Goal: Task Accomplishment & Management: Complete application form

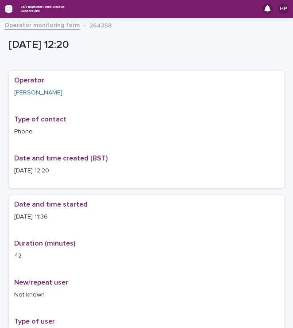
click at [6, 12] on icon "button" at bounding box center [8, 9] width 7 height 8
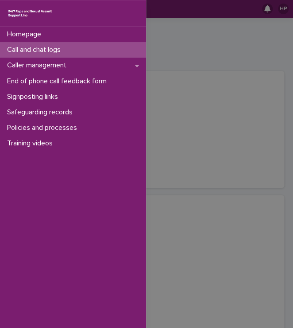
click at [43, 53] on p "Call and chat logs" at bounding box center [36, 50] width 64 height 8
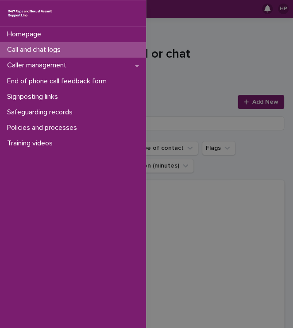
click at [203, 184] on div "Homepage Call and chat logs Caller management End of phone call feedback form S…" at bounding box center [146, 164] width 293 height 328
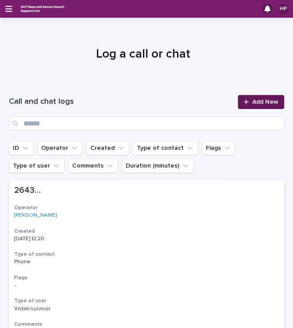
click at [251, 95] on link "Add New" at bounding box center [261, 102] width 47 height 14
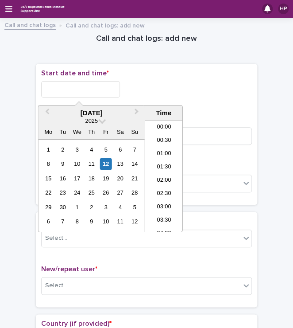
click at [82, 88] on input "text" at bounding box center [80, 89] width 79 height 16
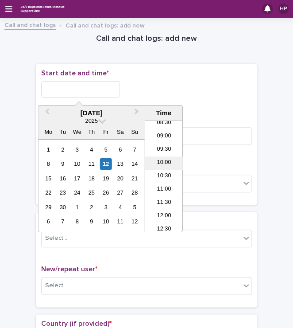
click at [160, 163] on li "10:00" at bounding box center [164, 162] width 38 height 13
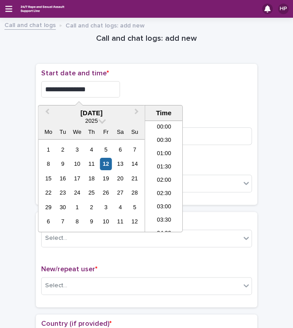
click at [96, 87] on input "**********" at bounding box center [80, 89] width 79 height 16
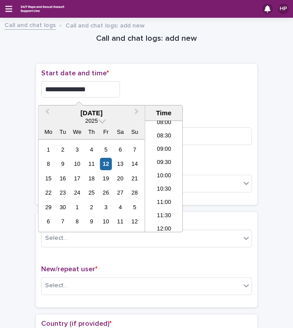
type input "**********"
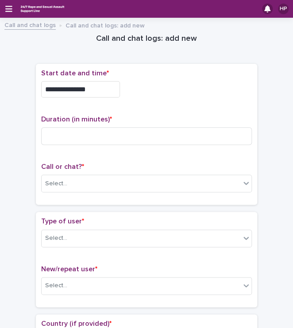
click at [165, 89] on div "**********" at bounding box center [146, 89] width 211 height 16
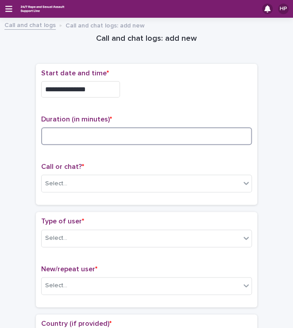
click at [98, 135] on input at bounding box center [146, 136] width 211 height 18
type input "**"
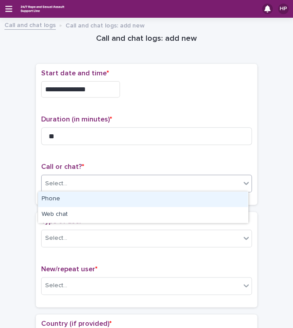
click at [80, 183] on div "Select..." at bounding box center [141, 183] width 199 height 15
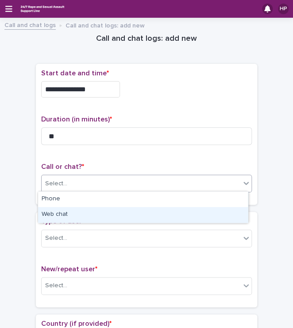
click at [66, 216] on div "Web chat" at bounding box center [143, 215] width 210 height 16
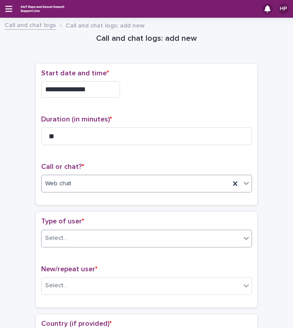
click at [66, 239] on div "Select..." at bounding box center [141, 238] width 199 height 15
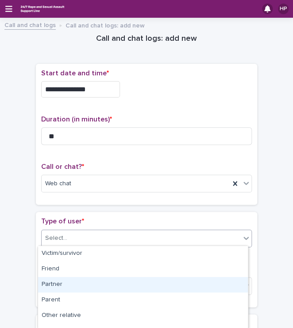
click at [78, 282] on div "Partner" at bounding box center [143, 285] width 210 height 16
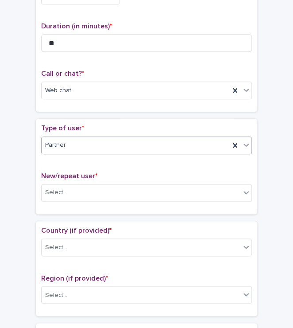
scroll to position [94, 0]
click at [59, 189] on div "Select..." at bounding box center [56, 192] width 22 height 9
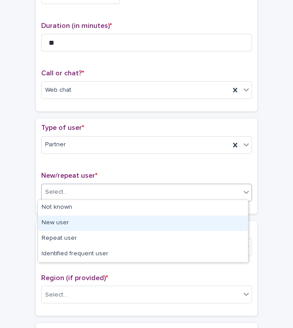
click at [71, 222] on div "New user" at bounding box center [143, 223] width 210 height 16
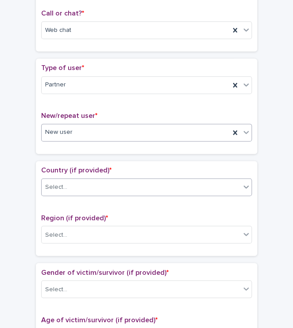
scroll to position [154, 0]
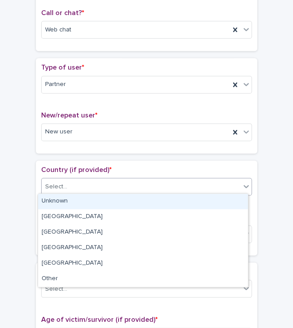
click at [78, 182] on div "Select..." at bounding box center [141, 187] width 199 height 15
click at [72, 199] on div "Unknown" at bounding box center [143, 202] width 210 height 16
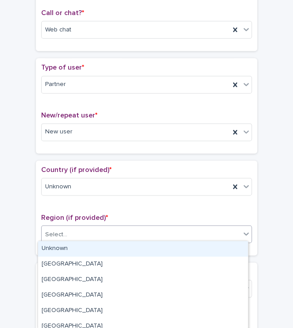
click at [79, 232] on div "Select..." at bounding box center [141, 234] width 199 height 15
click at [80, 243] on div "Unknown" at bounding box center [143, 249] width 210 height 16
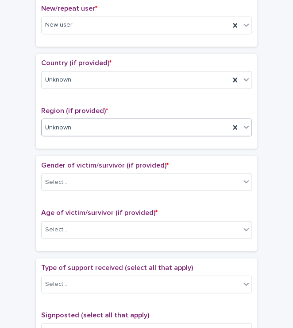
scroll to position [262, 0]
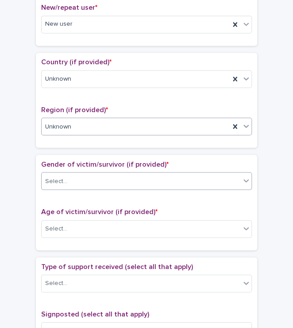
click at [87, 181] on div "Select..." at bounding box center [141, 181] width 199 height 15
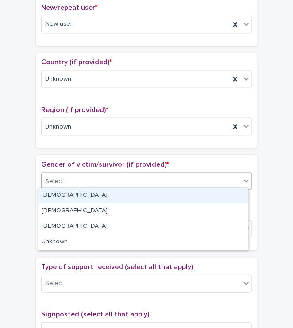
click at [59, 199] on div "[DEMOGRAPHIC_DATA]" at bounding box center [143, 196] width 210 height 16
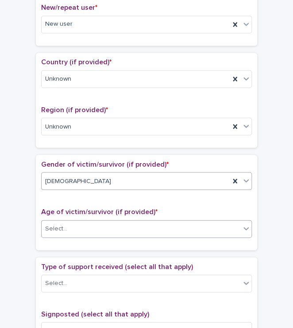
click at [68, 224] on input "text" at bounding box center [68, 228] width 1 height 8
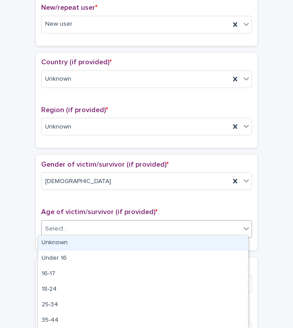
click at [73, 243] on div "Unknown" at bounding box center [143, 243] width 210 height 16
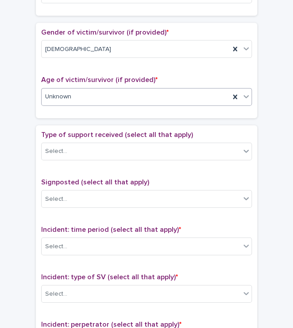
scroll to position [395, 0]
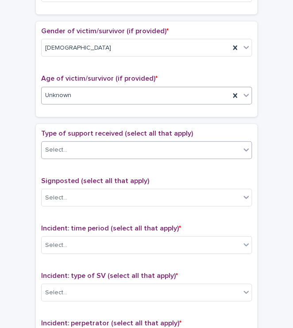
click at [119, 143] on div "Select..." at bounding box center [141, 150] width 199 height 15
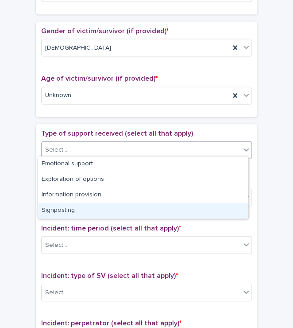
click at [121, 205] on div "Signposting" at bounding box center [143, 211] width 210 height 16
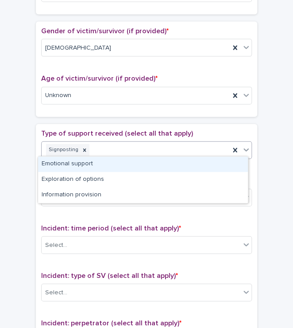
click at [93, 153] on div "Signposting" at bounding box center [136, 150] width 188 height 16
click at [93, 154] on div "Signposting" at bounding box center [136, 150] width 188 height 16
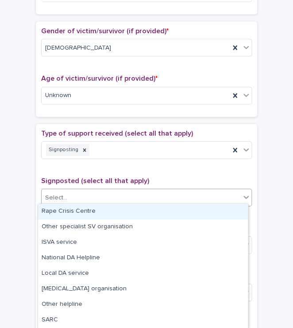
click at [102, 191] on div "Select..." at bounding box center [141, 198] width 199 height 15
click at [96, 209] on div "Rape Crisis Centre" at bounding box center [143, 212] width 210 height 16
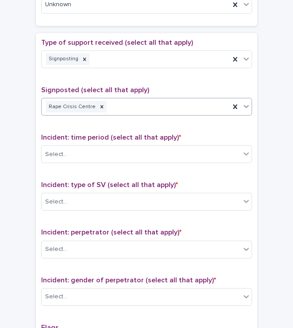
scroll to position [488, 0]
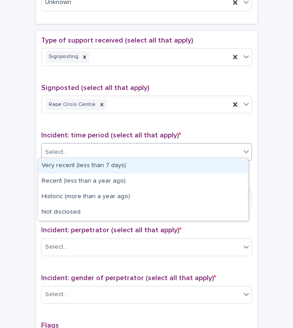
click at [132, 155] on div "Select..." at bounding box center [141, 152] width 199 height 15
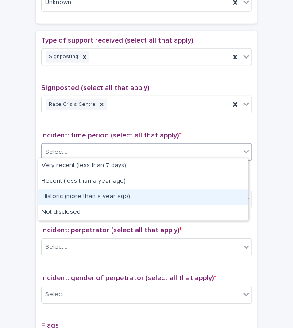
click at [114, 196] on div "Historic (more than a year ago)" at bounding box center [143, 197] width 210 height 16
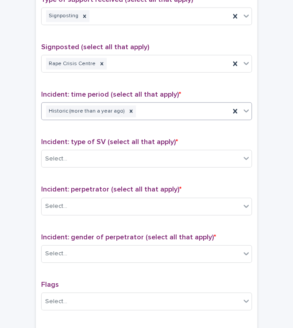
scroll to position [533, 0]
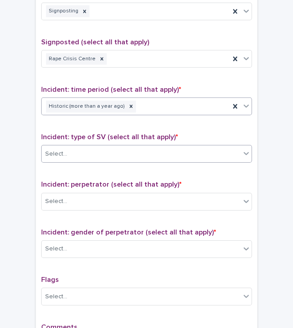
click at [101, 152] on div "Select..." at bounding box center [141, 154] width 199 height 15
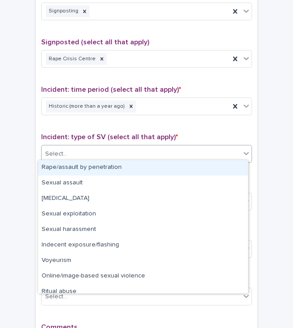
click at [69, 170] on div "Rape/assault by penetration" at bounding box center [143, 168] width 210 height 16
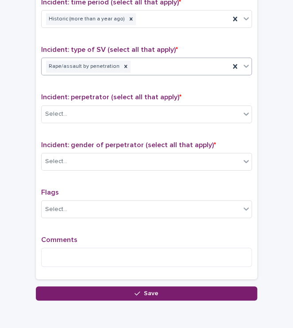
scroll to position [622, 0]
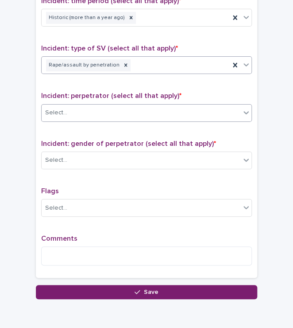
click at [92, 104] on div "Select..." at bounding box center [146, 113] width 211 height 18
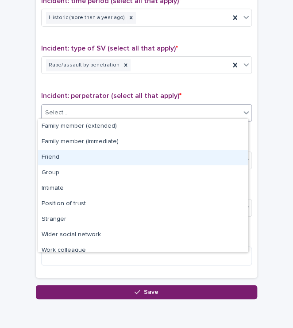
click at [92, 156] on div "Friend" at bounding box center [143, 158] width 210 height 16
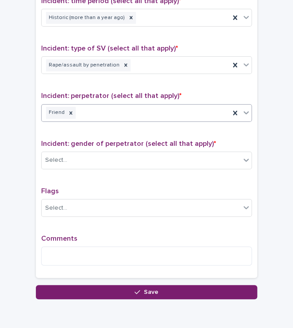
scroll to position [659, 0]
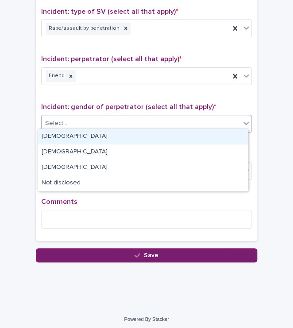
click at [87, 121] on div "Select..." at bounding box center [141, 123] width 199 height 15
click at [90, 136] on div "[DEMOGRAPHIC_DATA]" at bounding box center [143, 137] width 210 height 16
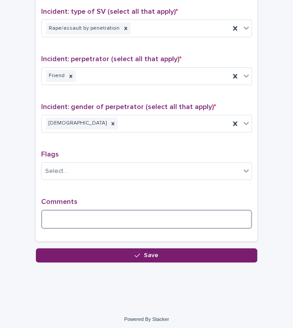
click at [69, 220] on textarea at bounding box center [146, 219] width 211 height 19
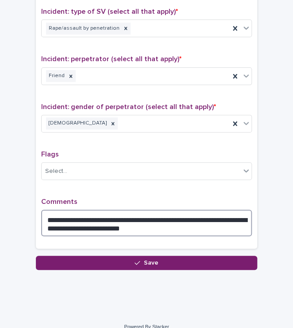
drag, startPoint x: 138, startPoint y: 226, endPoint x: 229, endPoint y: 210, distance: 92.3
click at [229, 210] on textarea "**********" at bounding box center [146, 223] width 211 height 27
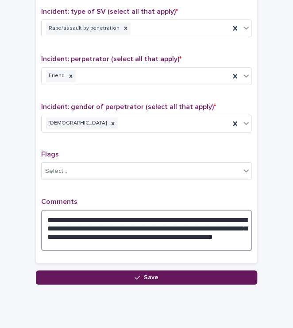
type textarea "**********"
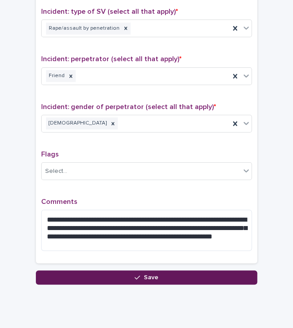
click at [144, 274] on span "Save" at bounding box center [151, 277] width 15 height 6
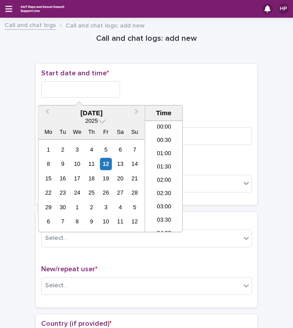
click at [75, 90] on input "text" at bounding box center [80, 89] width 79 height 16
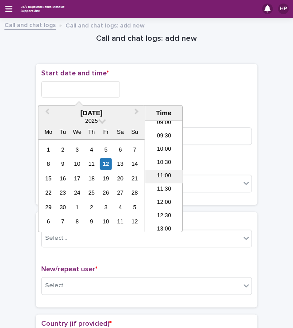
click at [163, 172] on li "11:00" at bounding box center [164, 176] width 38 height 13
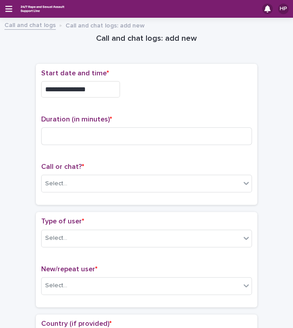
click at [97, 90] on input "**********" at bounding box center [80, 89] width 79 height 16
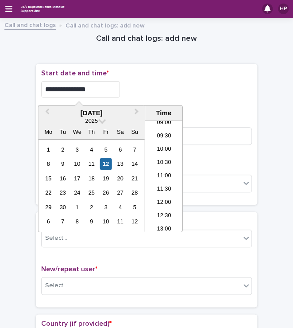
type input "**********"
click at [168, 85] on div "**********" at bounding box center [146, 89] width 211 height 16
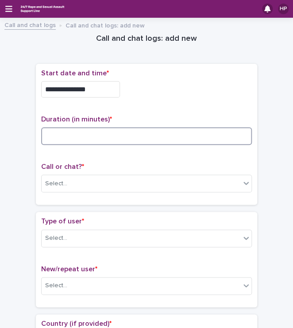
click at [82, 131] on input at bounding box center [146, 136] width 211 height 18
type input "**"
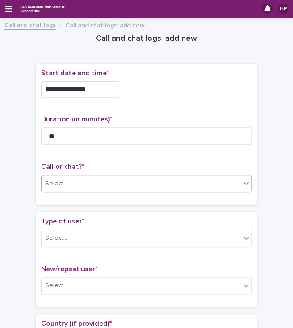
click at [70, 180] on div "Select..." at bounding box center [141, 183] width 199 height 15
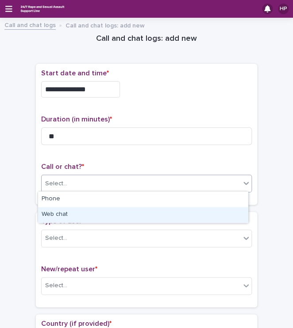
click at [70, 216] on div "Web chat" at bounding box center [143, 215] width 210 height 16
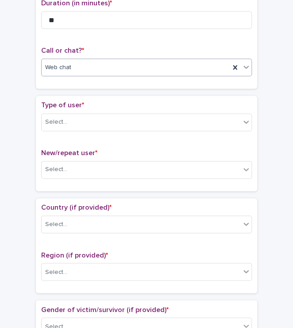
scroll to position [117, 0]
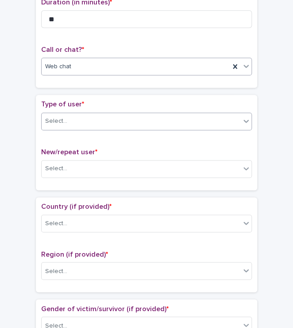
click at [89, 126] on div "Select..." at bounding box center [141, 121] width 199 height 15
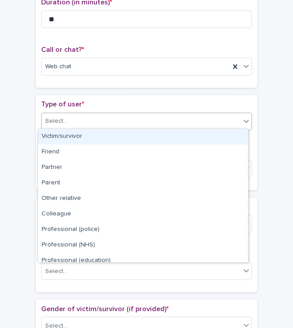
click at [81, 134] on div "Victim/survivor" at bounding box center [143, 137] width 210 height 16
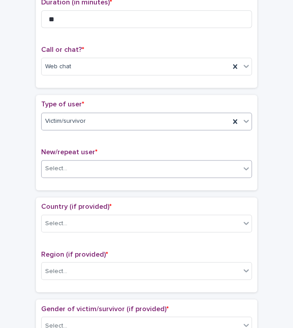
click at [80, 170] on div "Select..." at bounding box center [141, 168] width 199 height 15
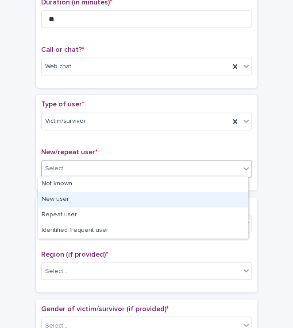
click at [76, 202] on div "New user" at bounding box center [143, 200] width 210 height 16
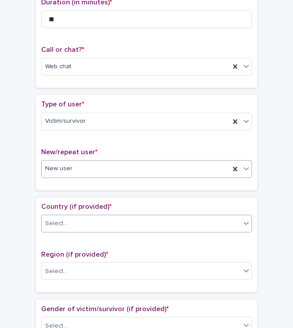
click at [93, 228] on div "Select..." at bounding box center [141, 223] width 199 height 15
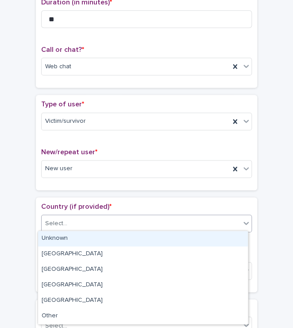
click at [69, 237] on div "Unknown" at bounding box center [143, 239] width 210 height 16
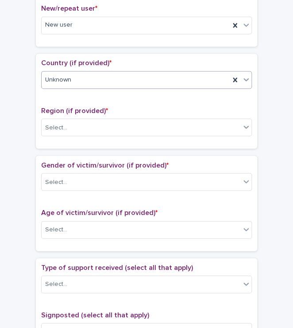
scroll to position [263, 0]
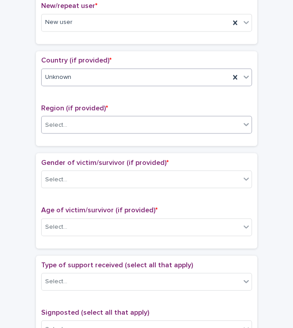
click at [80, 118] on div "Select..." at bounding box center [141, 124] width 199 height 15
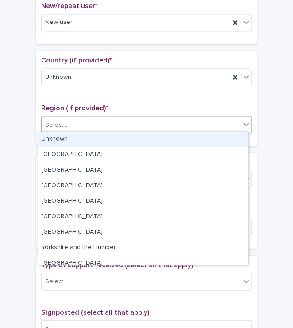
click at [68, 138] on div "Unknown" at bounding box center [143, 140] width 210 height 16
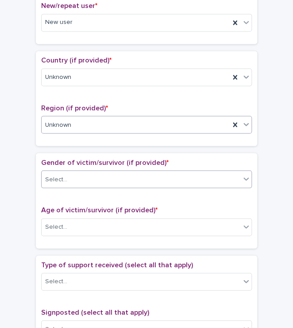
click at [68, 176] on div "Select..." at bounding box center [141, 179] width 199 height 15
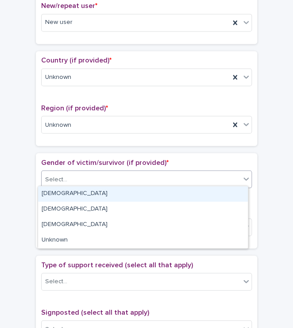
click at [65, 191] on div "[DEMOGRAPHIC_DATA]" at bounding box center [143, 194] width 210 height 16
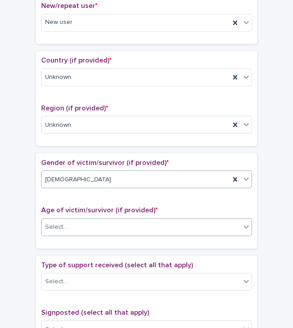
click at [75, 228] on div "Select..." at bounding box center [141, 226] width 199 height 15
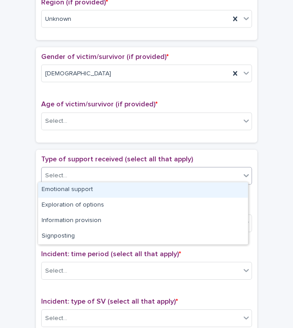
click at [56, 172] on div "Select..." at bounding box center [56, 175] width 22 height 9
click at [69, 189] on div "Emotional support" at bounding box center [143, 190] width 210 height 16
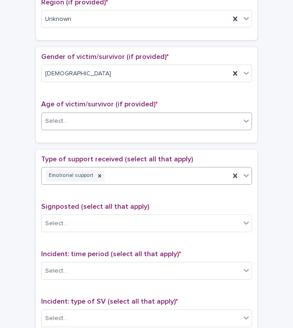
click at [72, 115] on div "Select..." at bounding box center [141, 121] width 199 height 15
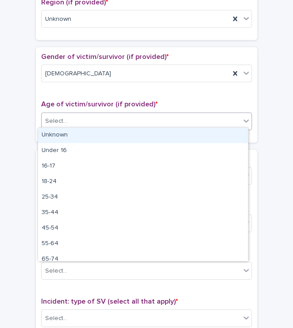
click at [59, 134] on div "Unknown" at bounding box center [143, 136] width 210 height 16
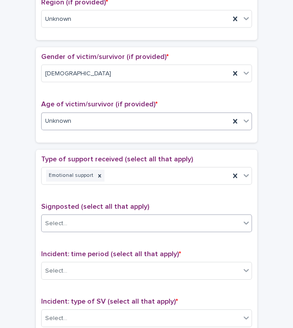
click at [75, 225] on div "Select..." at bounding box center [141, 223] width 199 height 15
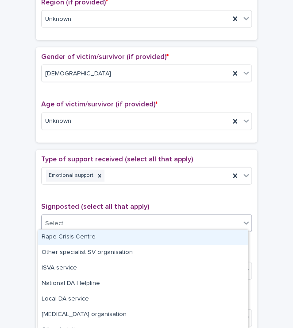
click at [75, 225] on div "Select..." at bounding box center [141, 223] width 199 height 15
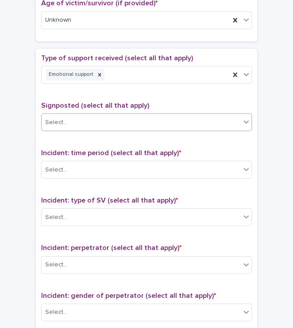
scroll to position [470, 0]
click at [73, 173] on div "Select..." at bounding box center [141, 170] width 199 height 15
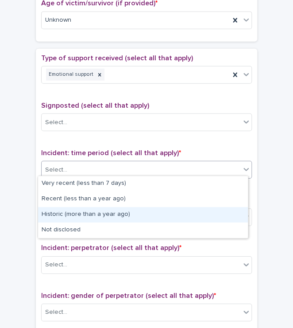
click at [98, 210] on div "Historic (more than a year ago)" at bounding box center [143, 215] width 210 height 16
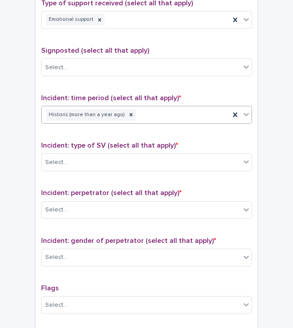
scroll to position [526, 0]
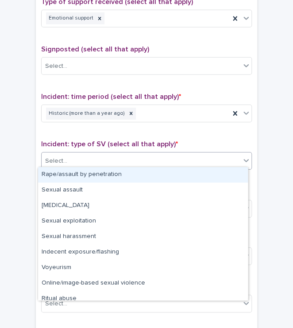
click at [87, 158] on div "Select..." at bounding box center [141, 161] width 199 height 15
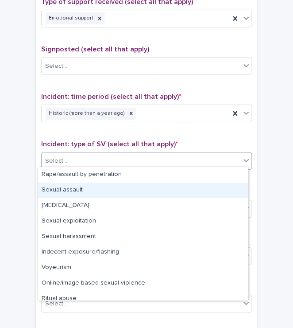
click at [93, 189] on div "Sexual assault" at bounding box center [143, 191] width 210 height 16
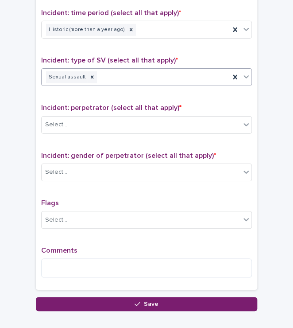
scroll to position [613, 0]
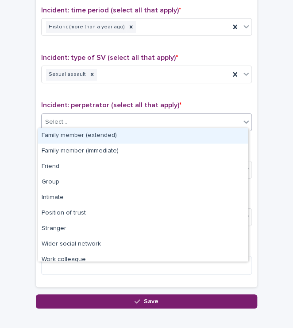
click at [96, 120] on div "Select..." at bounding box center [141, 122] width 199 height 15
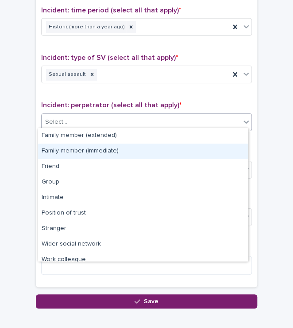
click at [98, 150] on div "Family member (immediate)" at bounding box center [143, 152] width 210 height 16
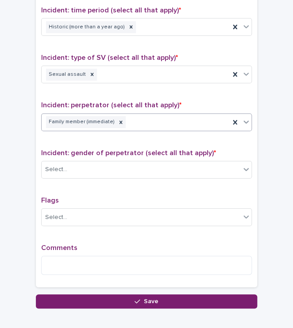
scroll to position [659, 0]
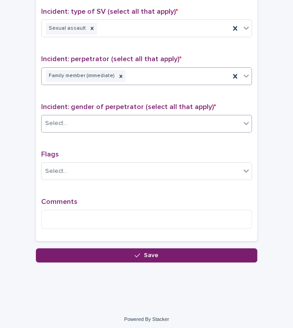
click at [95, 117] on div "Select..." at bounding box center [141, 123] width 199 height 15
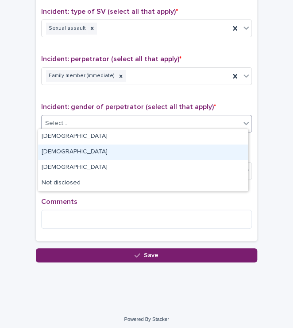
click at [76, 149] on div "[DEMOGRAPHIC_DATA]" at bounding box center [143, 153] width 210 height 16
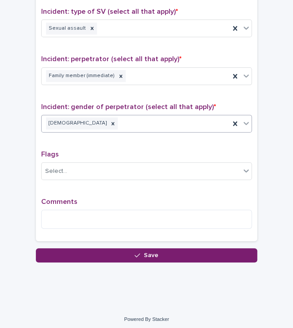
click at [120, 122] on input "text" at bounding box center [120, 123] width 1 height 8
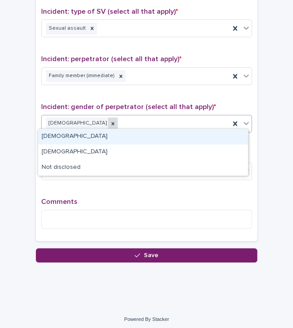
click at [108, 117] on div at bounding box center [113, 123] width 10 height 12
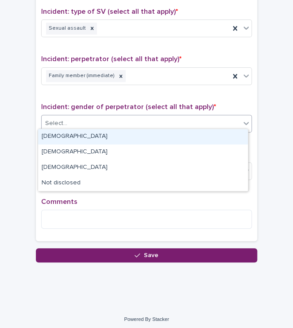
click at [87, 117] on div "Select..." at bounding box center [141, 123] width 199 height 15
click at [74, 120] on div "Select..." at bounding box center [141, 123] width 199 height 15
click at [60, 134] on div "[DEMOGRAPHIC_DATA]" at bounding box center [143, 137] width 210 height 16
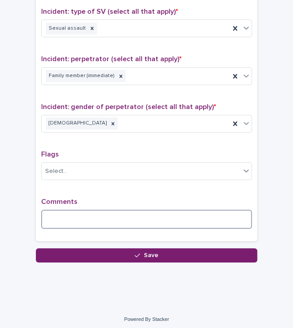
click at [65, 217] on textarea at bounding box center [146, 219] width 211 height 19
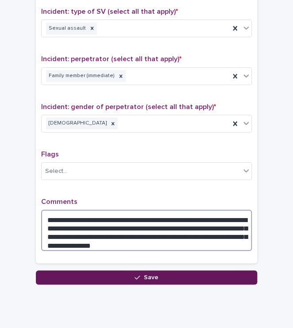
type textarea "**********"
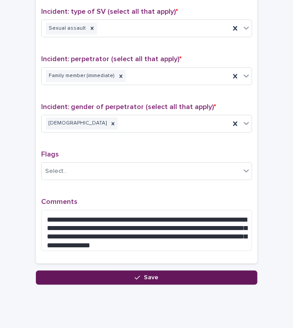
click at [158, 277] on button "Save" at bounding box center [147, 277] width 222 height 14
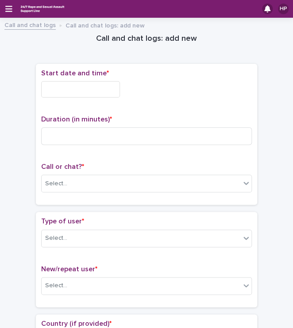
click at [73, 95] on input "text" at bounding box center [80, 89] width 79 height 16
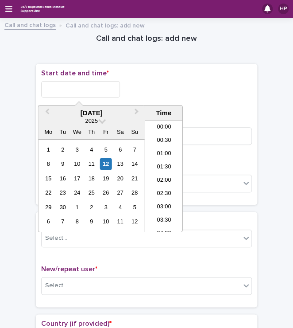
scroll to position [257, 0]
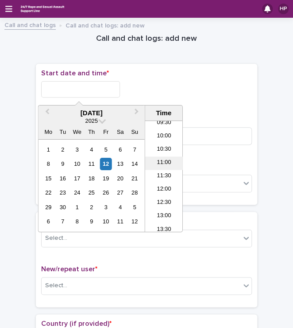
click at [158, 162] on li "11:00" at bounding box center [164, 162] width 38 height 13
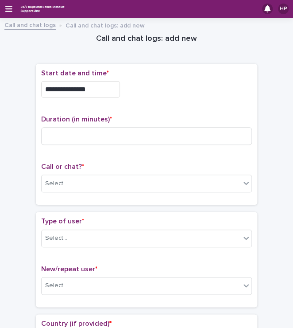
click at [93, 91] on input "**********" at bounding box center [80, 89] width 79 height 16
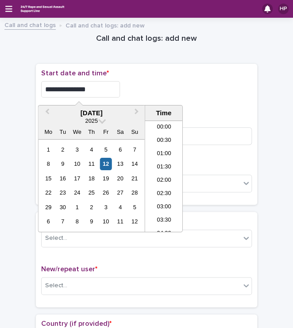
scroll to position [244, 0]
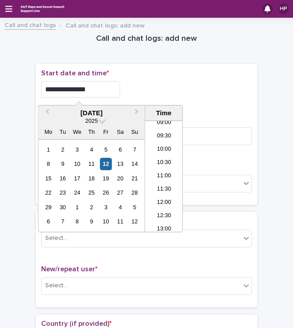
type input "**********"
click at [178, 83] on div "**********" at bounding box center [146, 89] width 211 height 16
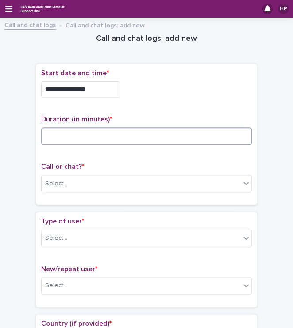
click at [71, 135] on input at bounding box center [146, 136] width 211 height 18
type input "**"
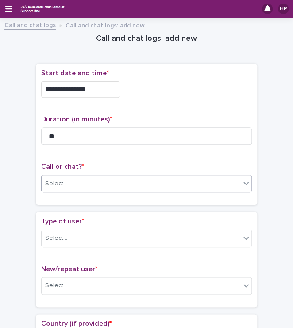
click at [65, 180] on div "Select..." at bounding box center [141, 183] width 199 height 15
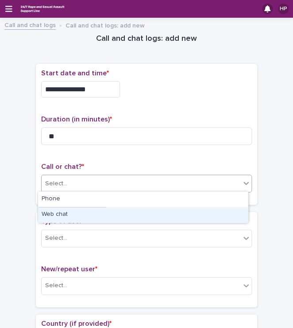
click at [66, 216] on div "Web chat" at bounding box center [143, 215] width 210 height 16
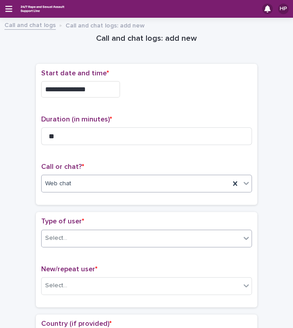
click at [54, 238] on div "Select..." at bounding box center [56, 238] width 22 height 9
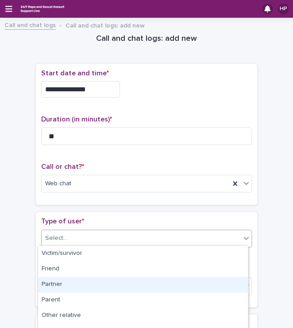
click at [71, 283] on div "Partner" at bounding box center [143, 285] width 210 height 16
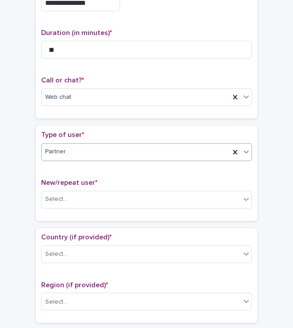
scroll to position [87, 0]
click at [92, 193] on div "Select..." at bounding box center [141, 199] width 199 height 15
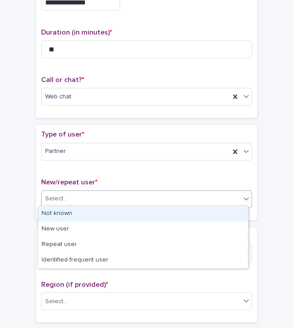
click at [69, 216] on div "Not known" at bounding box center [143, 214] width 210 height 16
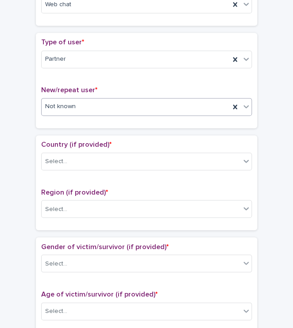
scroll to position [182, 0]
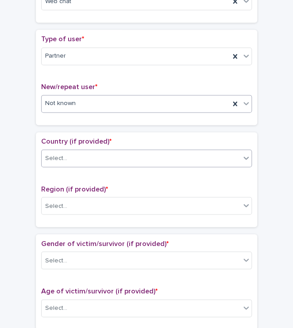
click at [74, 156] on div "Select..." at bounding box center [141, 158] width 199 height 15
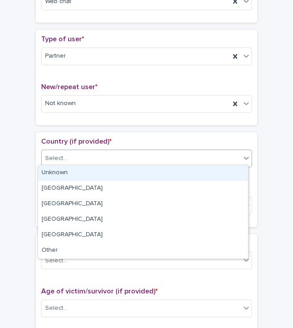
click at [77, 175] on div "Unknown" at bounding box center [143, 173] width 210 height 16
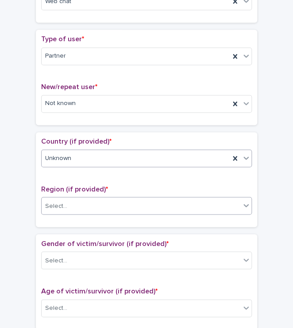
click at [78, 209] on div "Select..." at bounding box center [141, 206] width 199 height 15
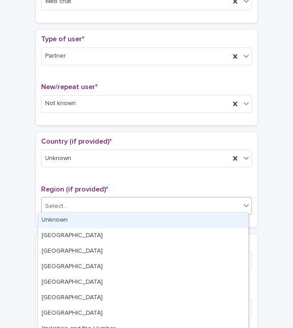
click at [63, 222] on div "Unknown" at bounding box center [143, 221] width 210 height 16
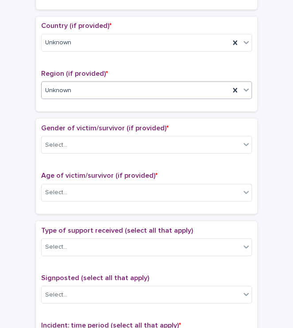
scroll to position [302, 0]
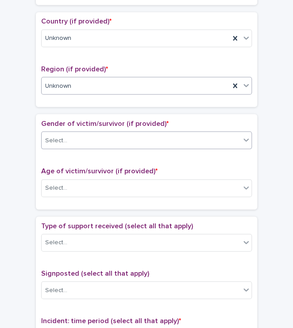
click at [94, 131] on div "Select..." at bounding box center [146, 140] width 211 height 18
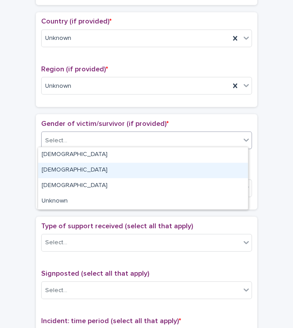
click at [72, 169] on div "[DEMOGRAPHIC_DATA]" at bounding box center [143, 171] width 210 height 16
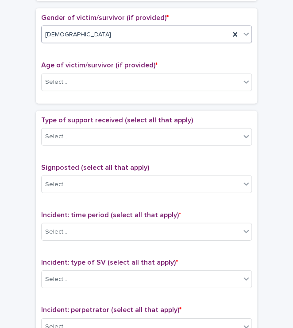
scroll to position [409, 0]
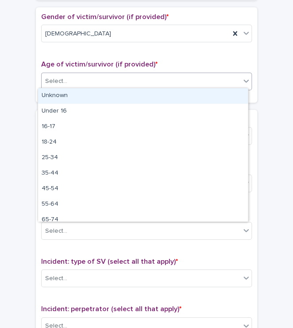
click at [106, 78] on div "Select..." at bounding box center [141, 81] width 199 height 15
click at [101, 97] on div "Unknown" at bounding box center [143, 96] width 210 height 16
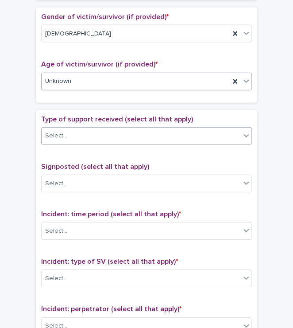
click at [84, 136] on div "Select..." at bounding box center [141, 136] width 199 height 15
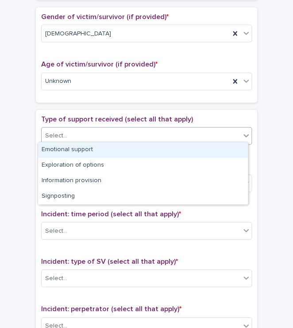
click at [55, 117] on span "Type of support received (select all that apply)" at bounding box center [117, 119] width 152 height 7
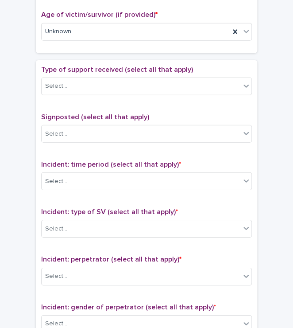
scroll to position [462, 0]
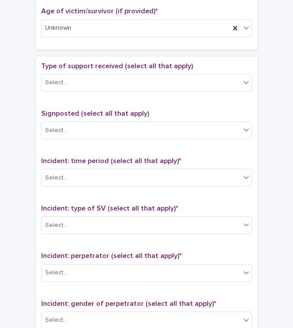
click at [75, 89] on div "Type of support received (select all that apply) Select..." at bounding box center [146, 80] width 211 height 37
click at [71, 86] on div "Select..." at bounding box center [141, 82] width 199 height 15
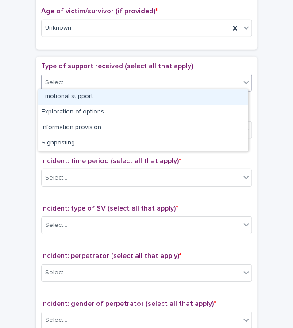
click at [73, 97] on div "Emotional support" at bounding box center [143, 97] width 210 height 16
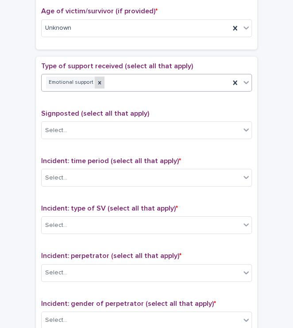
click at [97, 81] on icon at bounding box center [100, 83] width 6 height 6
click at [101, 81] on div "Select..." at bounding box center [141, 82] width 199 height 15
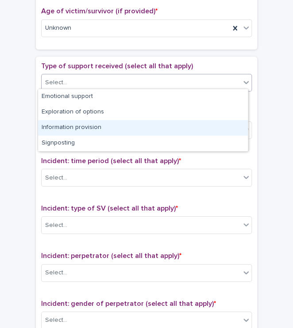
click at [85, 130] on div "Information provision" at bounding box center [143, 128] width 210 height 16
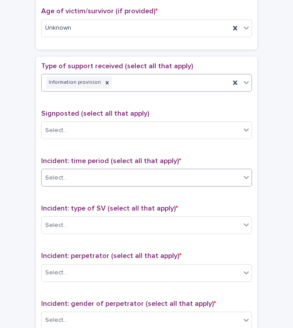
click at [101, 171] on div "Select..." at bounding box center [141, 178] width 199 height 15
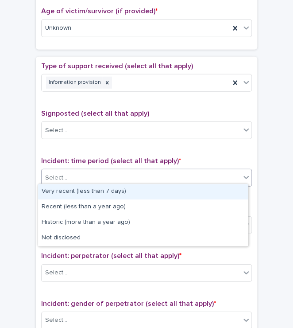
click at [103, 193] on div "Very recent (less than 7 days)" at bounding box center [143, 192] width 210 height 16
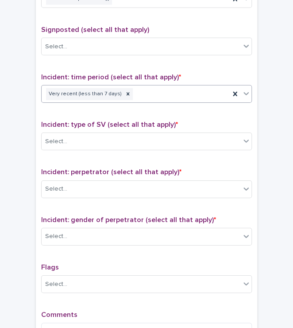
scroll to position [553, 0]
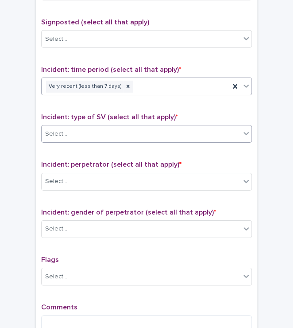
click at [104, 131] on div "Select..." at bounding box center [141, 134] width 199 height 15
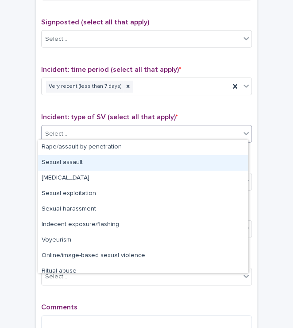
click at [90, 159] on div "Sexual assault" at bounding box center [143, 163] width 210 height 16
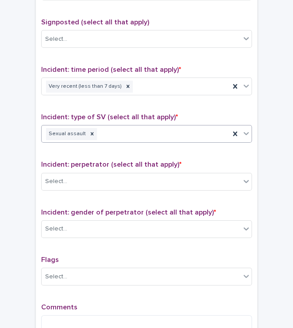
click at [118, 190] on div "Incident: perpetrator (select all that apply) * Select..." at bounding box center [146, 178] width 211 height 37
click at [98, 182] on div "Select..." at bounding box center [141, 181] width 199 height 15
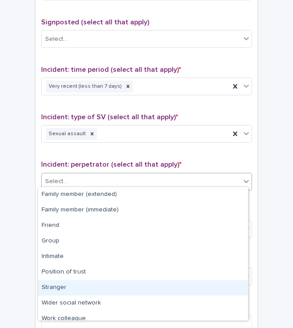
click at [83, 282] on div "Stranger" at bounding box center [143, 288] width 210 height 16
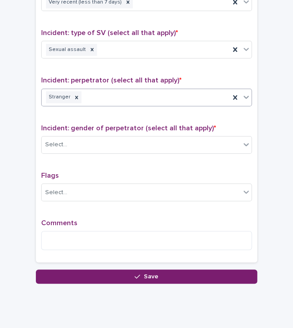
scroll to position [640, 0]
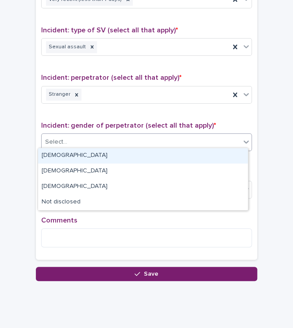
click at [78, 139] on div "Select..." at bounding box center [141, 142] width 199 height 15
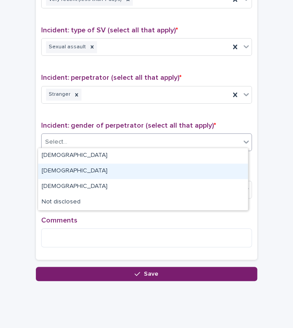
click at [87, 171] on div "[DEMOGRAPHIC_DATA]" at bounding box center [143, 172] width 210 height 16
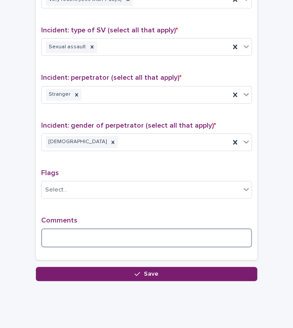
click at [76, 236] on textarea at bounding box center [146, 237] width 211 height 19
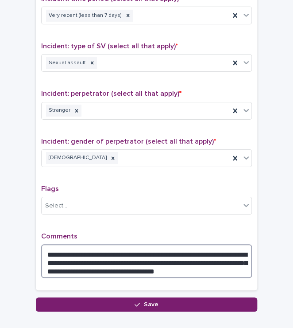
scroll to position [652, 0]
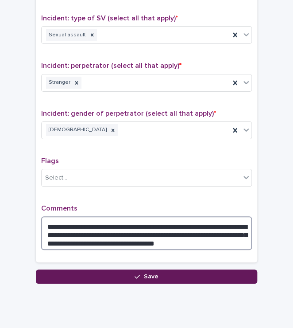
type textarea "**********"
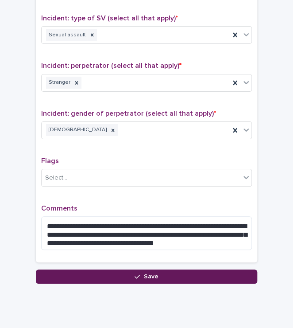
click at [193, 273] on button "Save" at bounding box center [147, 277] width 222 height 14
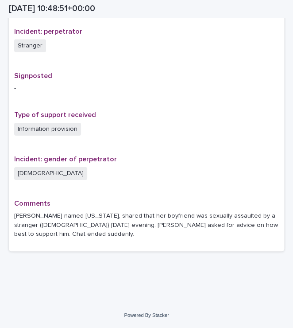
scroll to position [541, 0]
